Goal: Task Accomplishment & Management: Complete application form

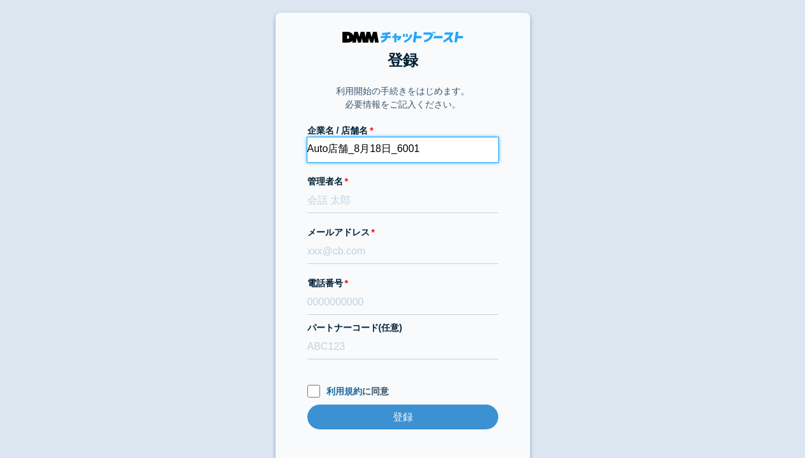
type input "Auto店舗_8月18日_6001"
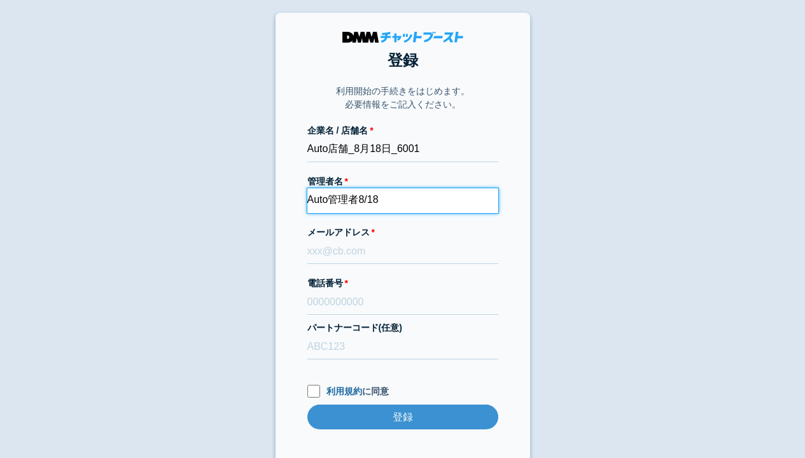
type input "Auto管理者8/18"
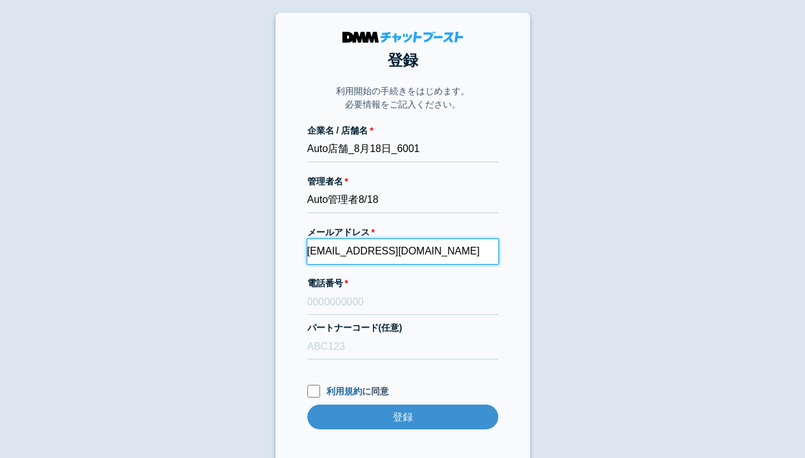
type input "[EMAIL_ADDRESS][DOMAIN_NAME]"
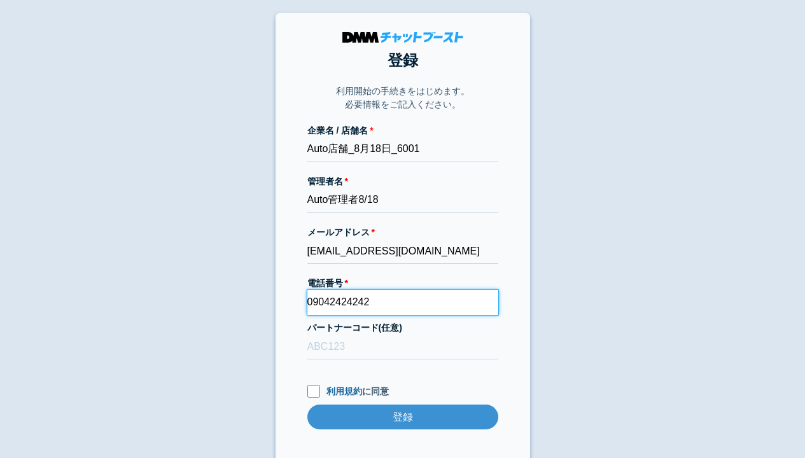
type input "09042424242"
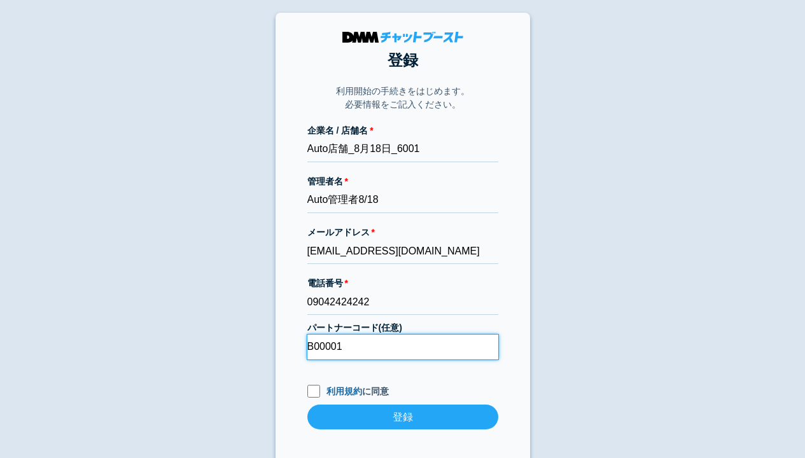
type input "B00001"
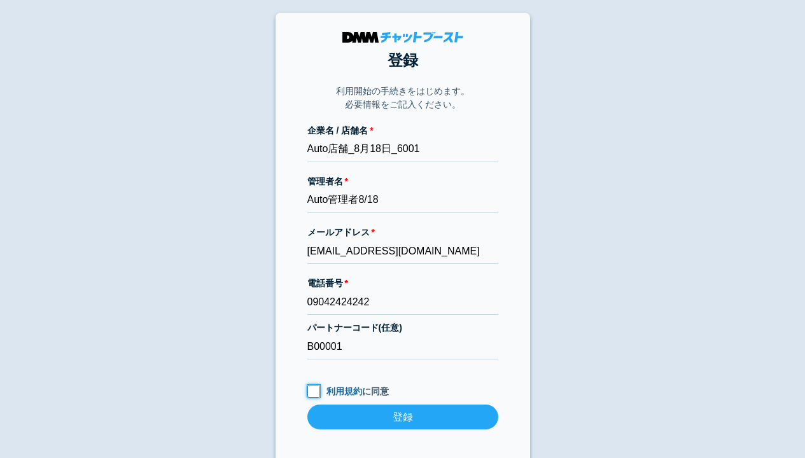
click at [313, 391] on input "利用規約 に同意" at bounding box center [313, 391] width 13 height 13
checkbox input "true"
click at [402, 417] on input "登録" at bounding box center [402, 417] width 191 height 25
